Goal: Information Seeking & Learning: Learn about a topic

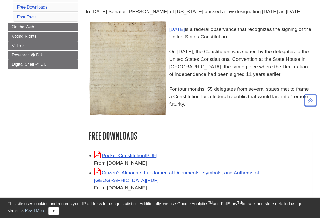
scroll to position [89, 0]
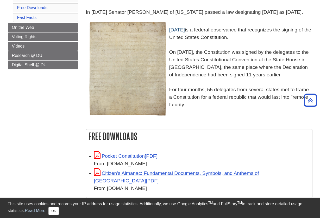
click at [185, 33] on link "[DATE]" at bounding box center [177, 29] width 16 height 5
click at [188, 119] on div "In [DATE] Senator [PERSON_NAME] of [US_STATE] passed a law designating [DATE] a…" at bounding box center [199, 64] width 227 height 110
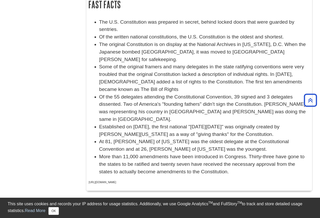
scroll to position [300, 0]
click at [188, 123] on li "Established on [DATE], the first national "[DATE][DATE]" was originally created…" at bounding box center [204, 130] width 210 height 15
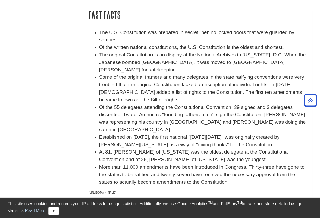
scroll to position [283, 0]
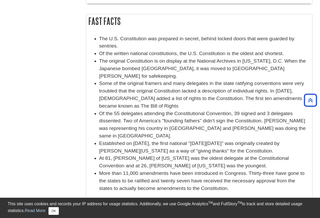
click at [234, 47] on li "The U.S. Constitution was prepared in secret, behind locked doors that were gua…" at bounding box center [204, 42] width 210 height 15
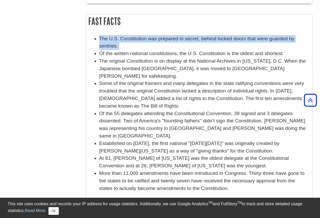
click at [256, 28] on h2 "Fast Facts" at bounding box center [199, 21] width 226 height 14
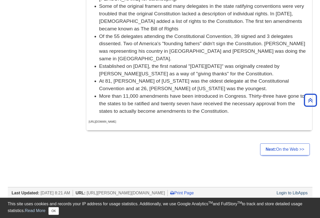
scroll to position [369, 0]
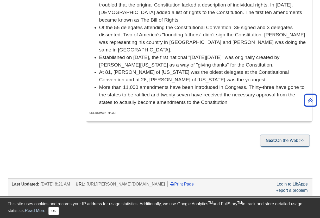
click at [298, 135] on link "Next: On the Web >>" at bounding box center [284, 141] width 49 height 12
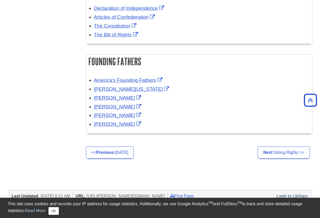
scroll to position [275, 0]
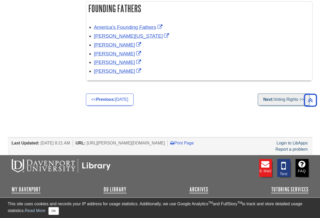
click at [283, 100] on link "Next: Voting Rights >>" at bounding box center [284, 100] width 52 height 12
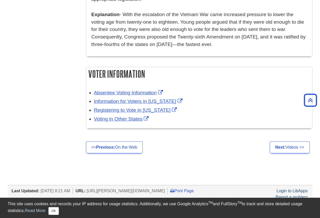
scroll to position [430, 0]
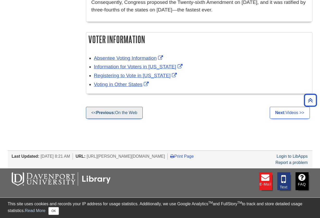
click at [132, 107] on link "<< Previous: On the Web" at bounding box center [114, 113] width 57 height 12
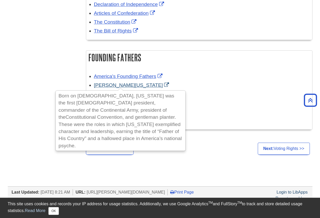
scroll to position [228, 0]
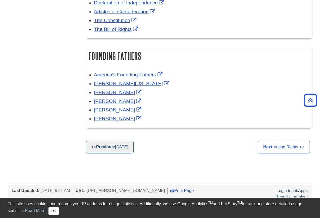
click at [128, 143] on link "<< Previous: Constitution Day" at bounding box center [110, 147] width 48 height 12
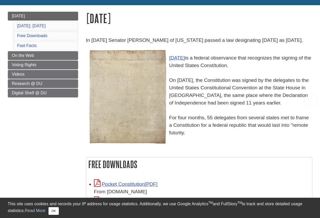
scroll to position [62, 0]
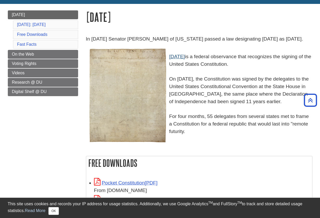
click at [182, 59] on link "[DATE]" at bounding box center [177, 56] width 16 height 5
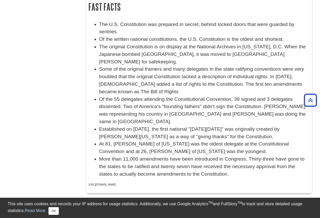
scroll to position [305, 0]
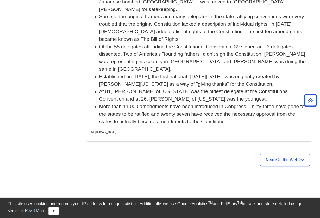
scroll to position [351, 0]
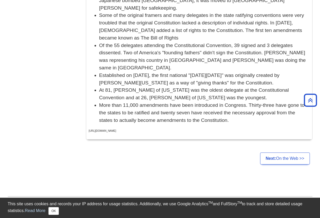
drag, startPoint x: 99, startPoint y: 65, endPoint x: 260, endPoint y: 71, distance: 160.8
click at [260, 72] on li "Established on [DATE], the first national "[DATE][DATE]" was originally created…" at bounding box center [204, 79] width 210 height 15
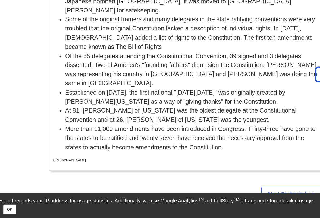
scroll to position [312, 0]
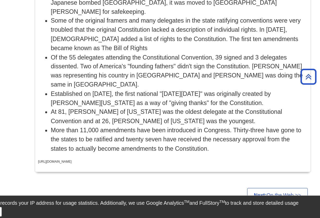
click at [199, 51] on li "Some of the original framers and many delegates in the state ratifying conventi…" at bounding box center [204, 66] width 210 height 30
click at [179, 51] on li "Some of the original framers and many delegates in the state ratifying conventi…" at bounding box center [204, 66] width 210 height 30
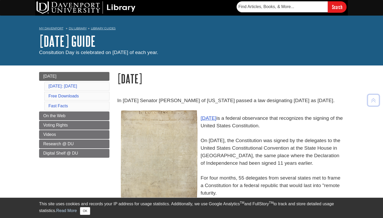
scroll to position [0, 0]
